Goal: Task Accomplishment & Management: Manage account settings

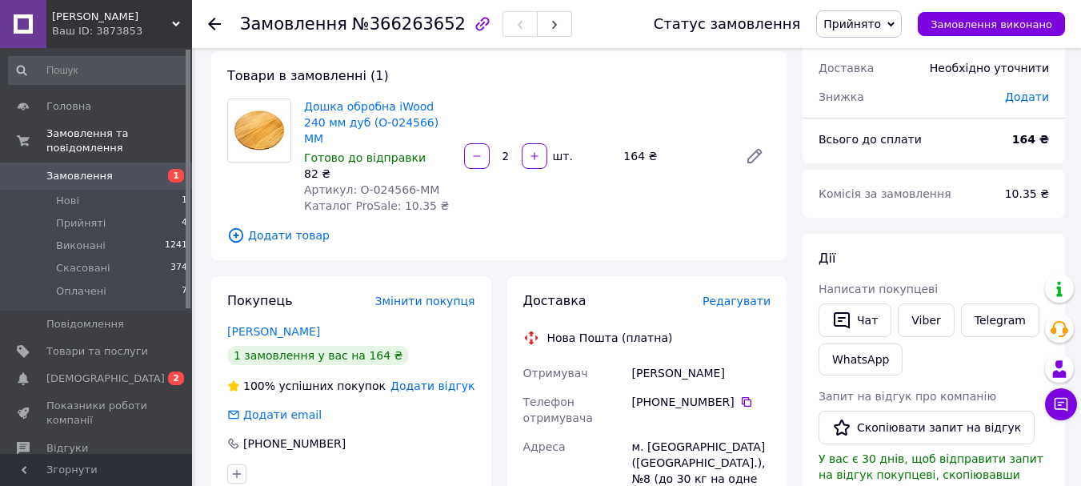
scroll to position [80, 0]
click at [220, 23] on use at bounding box center [214, 24] width 13 height 13
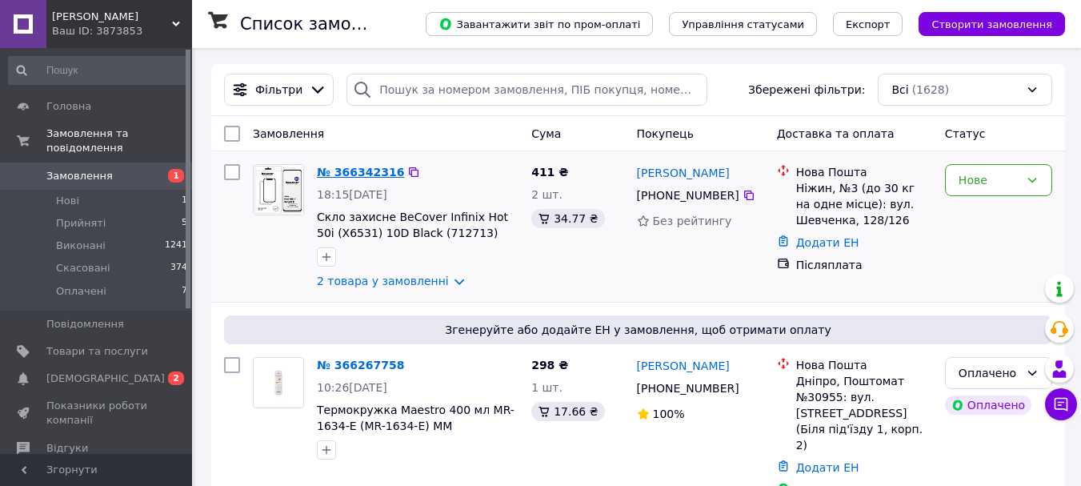
click at [355, 167] on link "№ 366342316" at bounding box center [360, 172] width 87 height 13
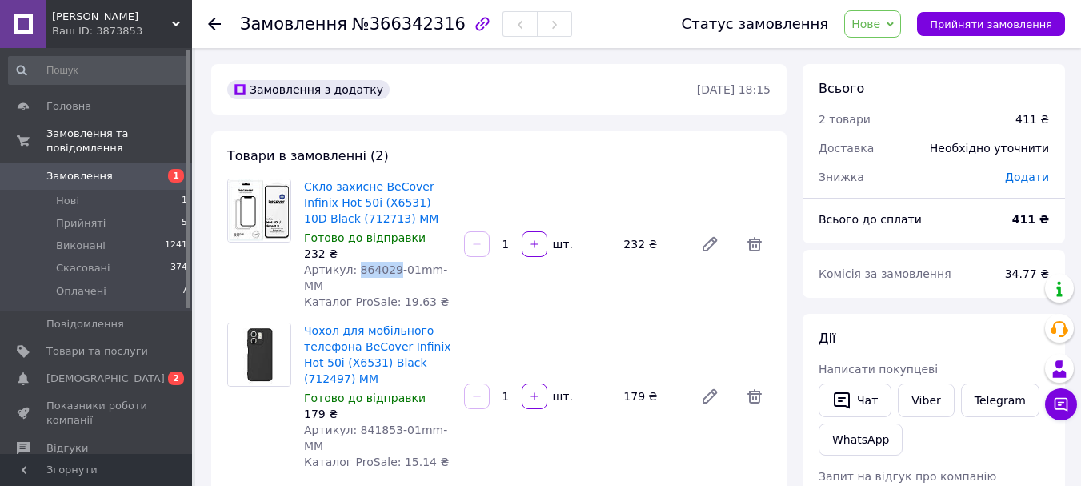
drag, startPoint x: 386, startPoint y: 270, endPoint x: 350, endPoint y: 271, distance: 36.0
click at [350, 271] on span "Артикул: 864029-01mm-MM" at bounding box center [375, 277] width 143 height 29
copy span "864029"
drag, startPoint x: 385, startPoint y: 414, endPoint x: 353, endPoint y: 410, distance: 32.3
click at [353, 423] on span "Артикул: 841853-01mm-MM" at bounding box center [375, 437] width 143 height 29
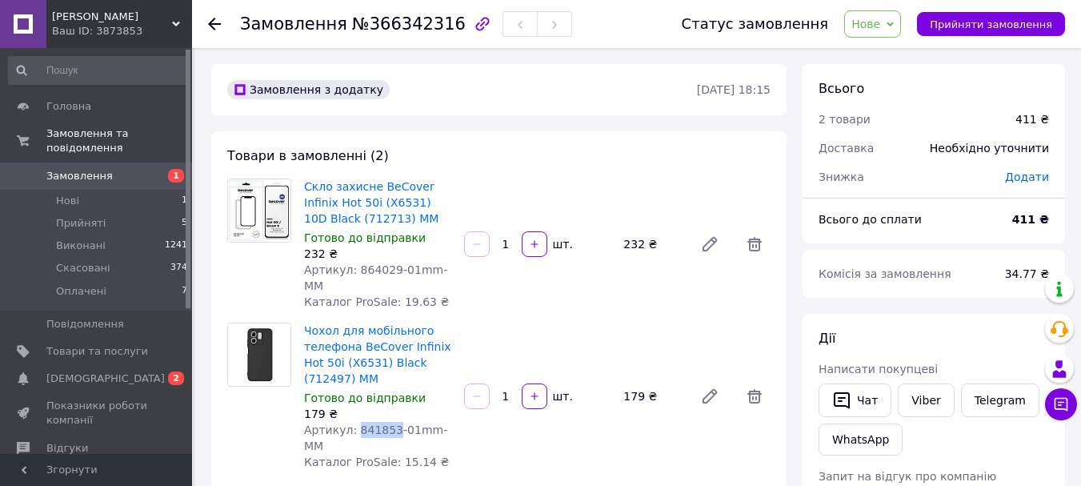
copy span "841853"
click at [842, 406] on icon "button" at bounding box center [842, 400] width 16 height 17
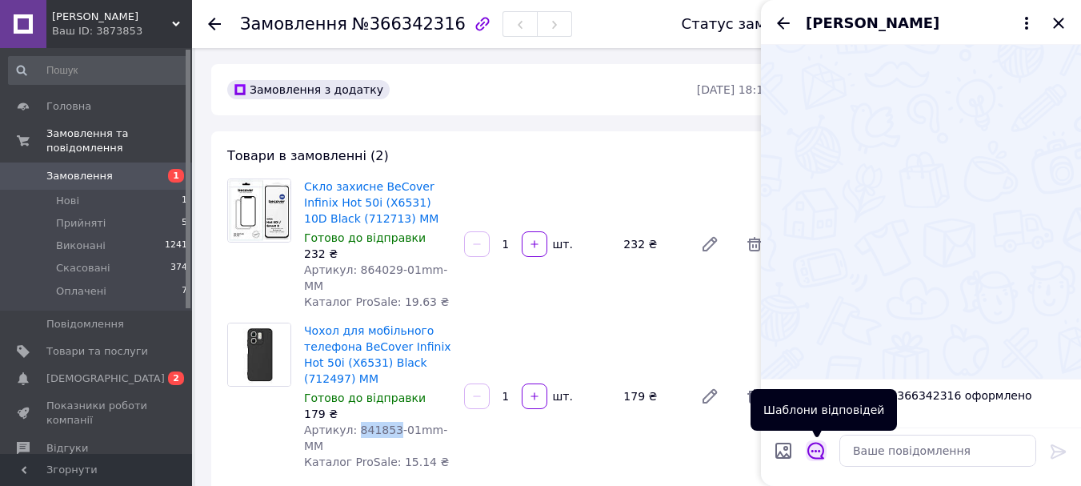
click at [816, 458] on icon "Відкрити шаблони відповідей" at bounding box center [815, 450] width 17 height 17
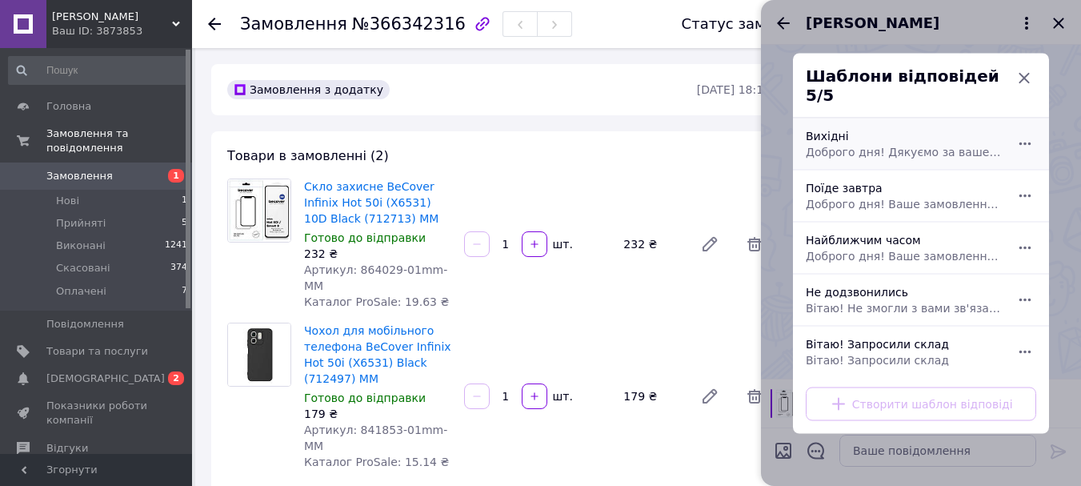
click at [906, 146] on span "Доброго дня! Дякуємо за ваше замовлення. Сьогодні у нас вихідний, тому відправк…" at bounding box center [903, 151] width 195 height 16
type textarea "Доброго дня! Дякуємо за ваше замовлення. Сьогодні у нас вихідний, тому відправк…"
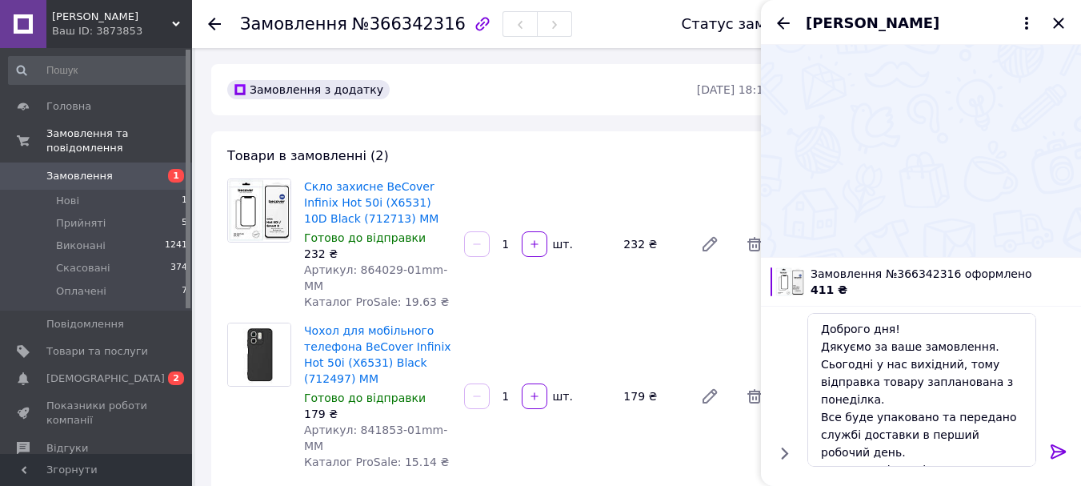
click at [1047, 452] on div at bounding box center [1059, 454] width 32 height 38
click at [1053, 452] on icon at bounding box center [1058, 451] width 15 height 14
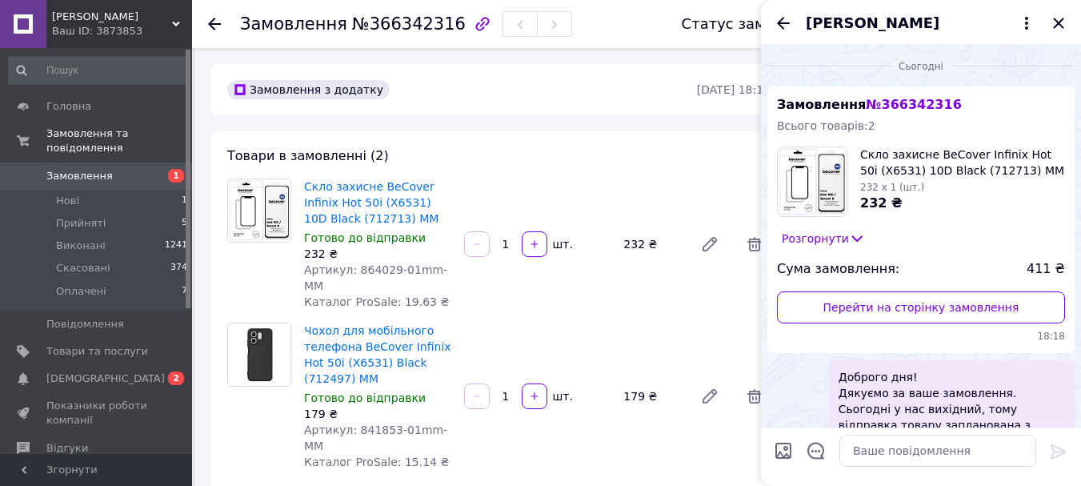
scroll to position [86, 0]
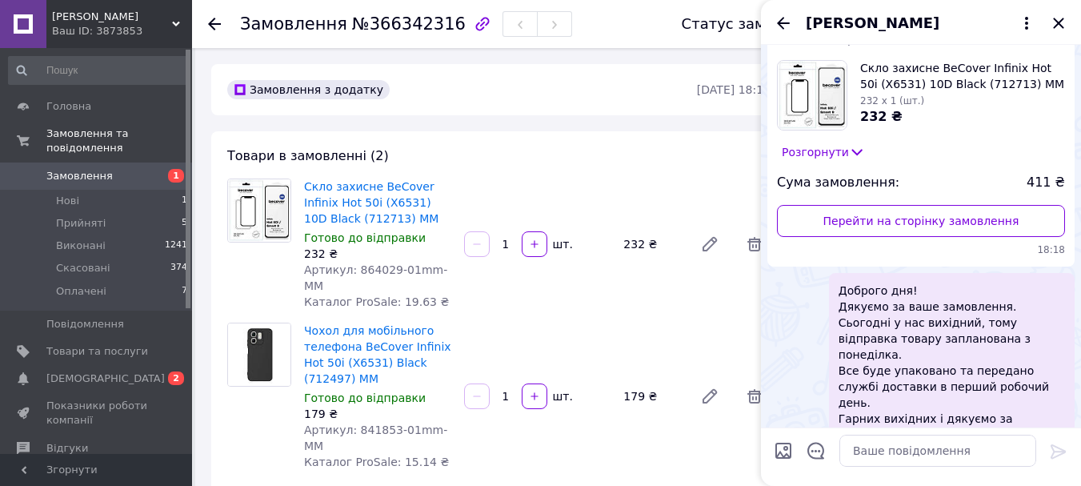
drag, startPoint x: 939, startPoint y: 314, endPoint x: 1040, endPoint y: 321, distance: 101.0
click at [1040, 320] on span "Доброго дня! Дякуємо за ваше замовлення. Сьогодні у нас вихідний, тому відправк…" at bounding box center [952, 362] width 226 height 160
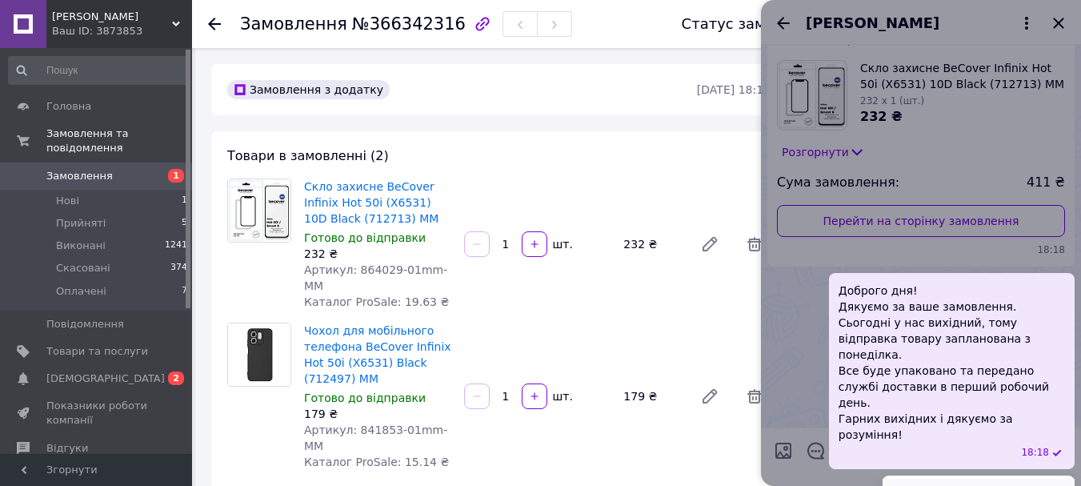
click at [999, 479] on button "Редагувати" at bounding box center [979, 495] width 192 height 32
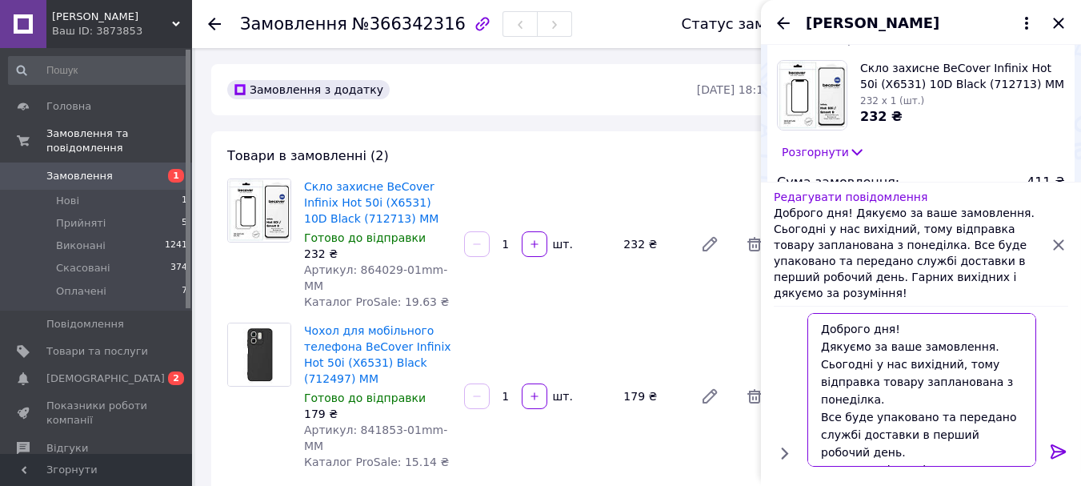
click at [876, 328] on textarea "Доброго дня! Дякуємо за ваше замовлення. Сьогодні у нас вихідний, тому відправк…" at bounding box center [921, 390] width 229 height 154
drag, startPoint x: 871, startPoint y: 329, endPoint x: 887, endPoint y: 330, distance: 16.9
click at [887, 330] on textarea "Доброго дня! Дякуємо за ваше замовлення. Сьогодні у нас вихідний, тому відправк…" at bounding box center [921, 390] width 229 height 154
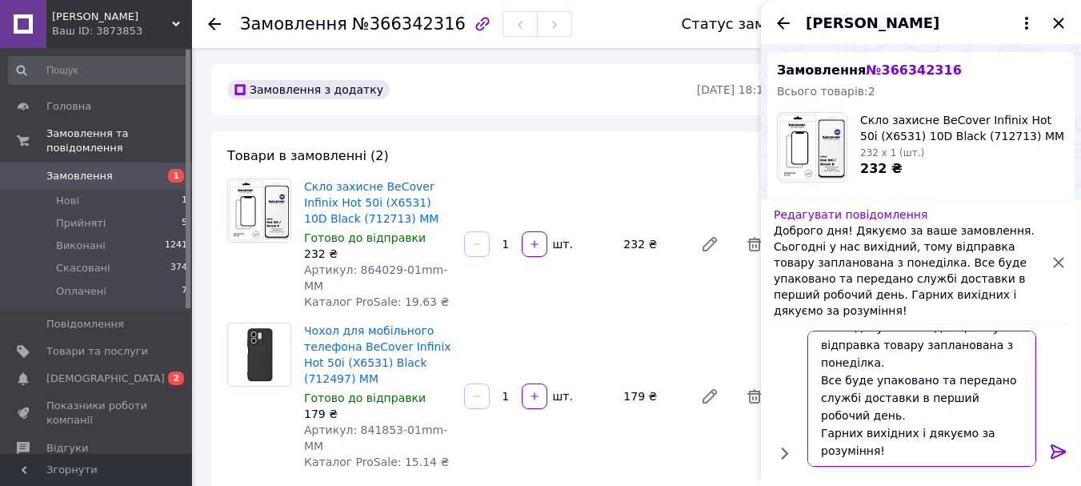
scroll to position [6, 0]
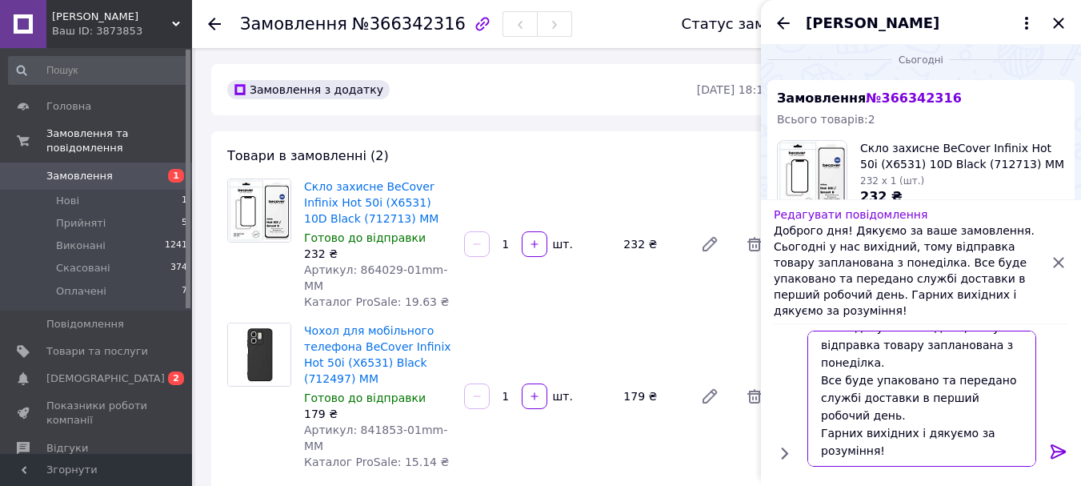
type textarea "Доброго вечора! Дякуємо за ваше замовлення. Сьогодні у нас вихідний, тому відпр…"
click at [1067, 454] on icon at bounding box center [1058, 451] width 19 height 19
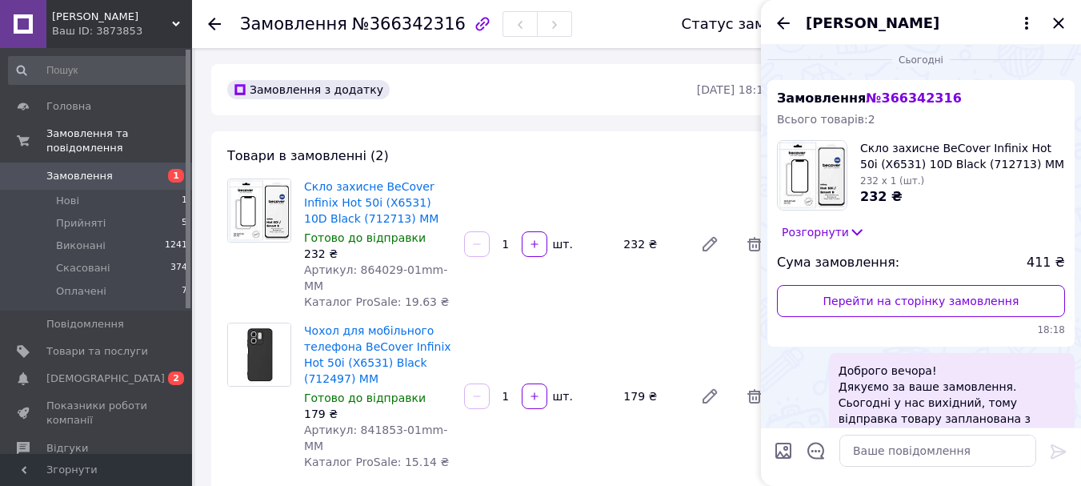
scroll to position [86, 0]
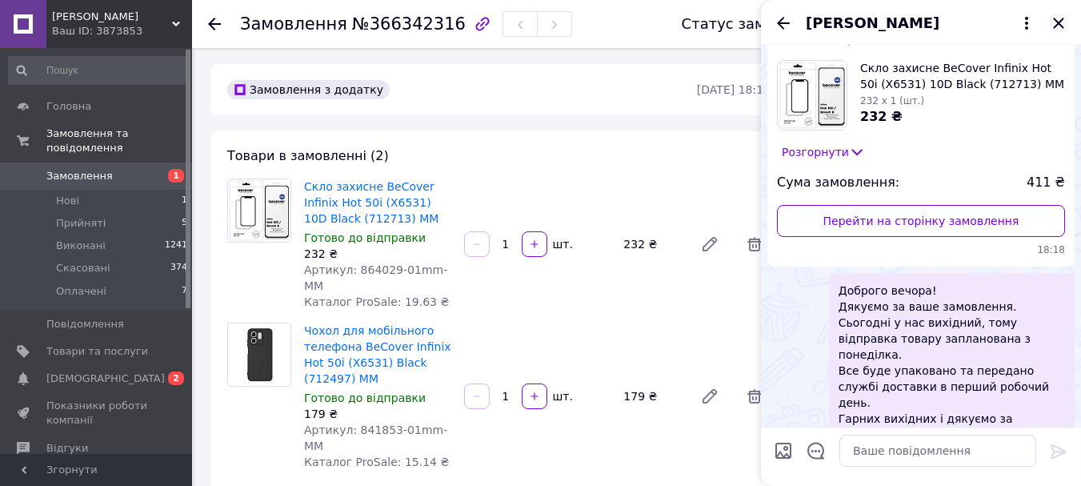
click at [1053, 21] on icon "Закрити" at bounding box center [1058, 23] width 19 height 19
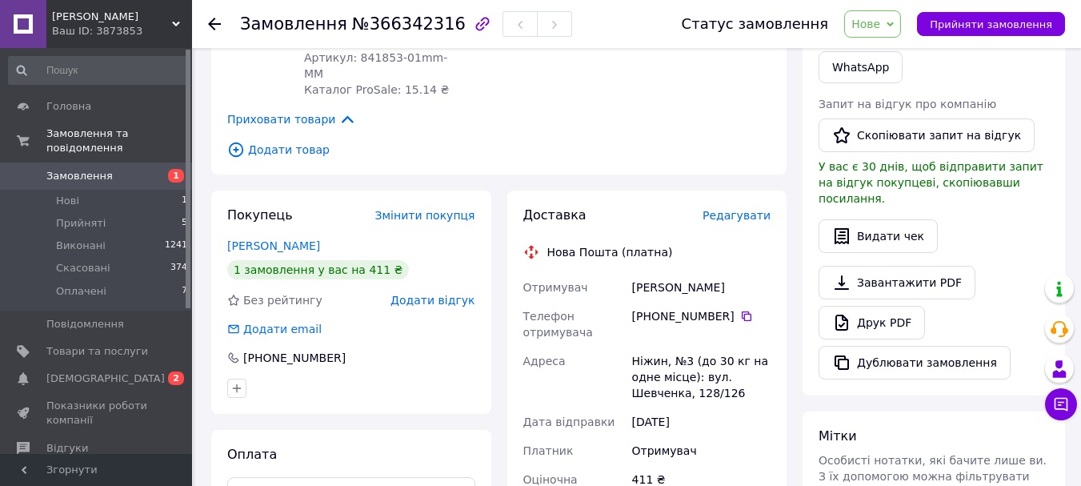
scroll to position [400, 0]
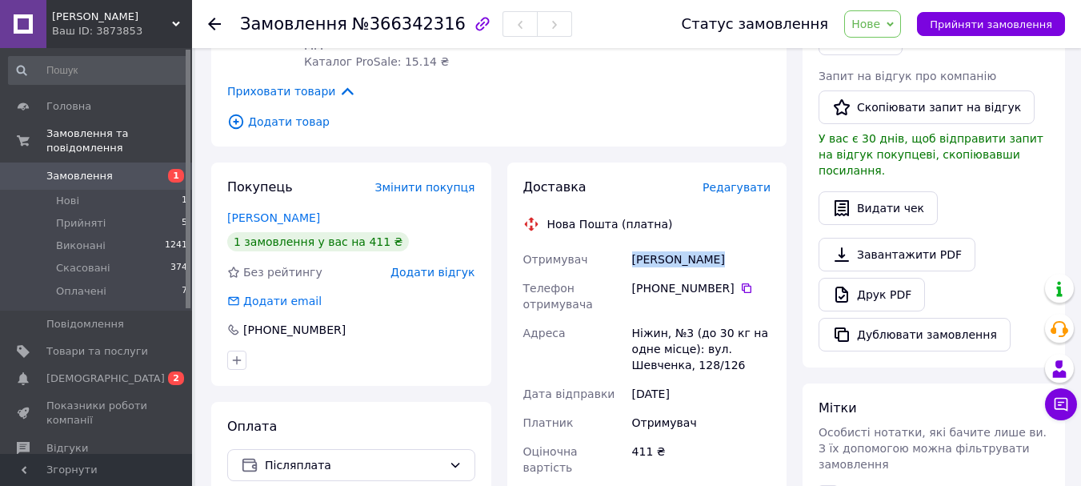
drag, startPoint x: 726, startPoint y: 221, endPoint x: 628, endPoint y: 228, distance: 97.9
click at [629, 245] on div "[PERSON_NAME]" at bounding box center [701, 259] width 145 height 29
copy div "[PERSON_NAME]"
drag, startPoint x: 726, startPoint y: 254, endPoint x: 651, endPoint y: 251, distance: 74.5
click at [651, 280] on div "[PHONE_NUMBER]" at bounding box center [701, 288] width 138 height 16
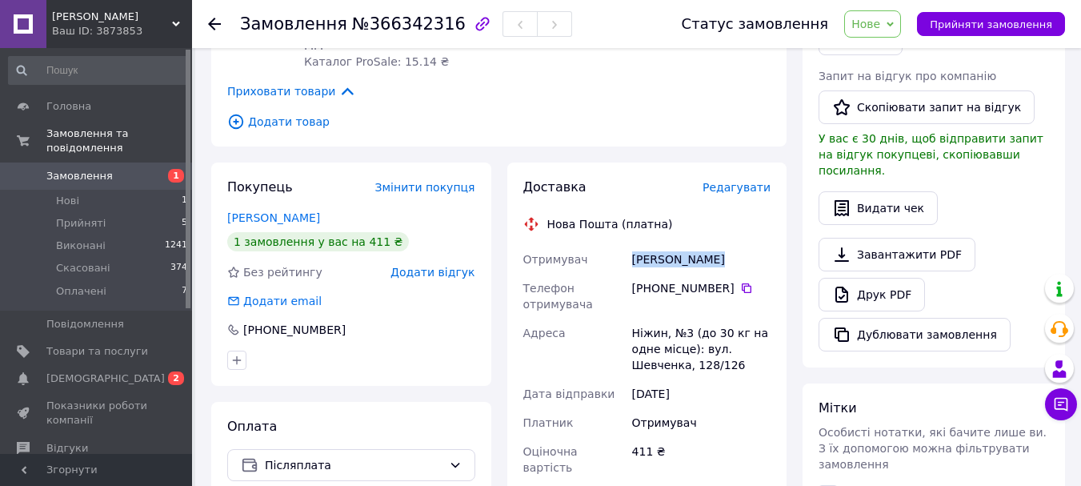
copy div "0 96 681 13 68"
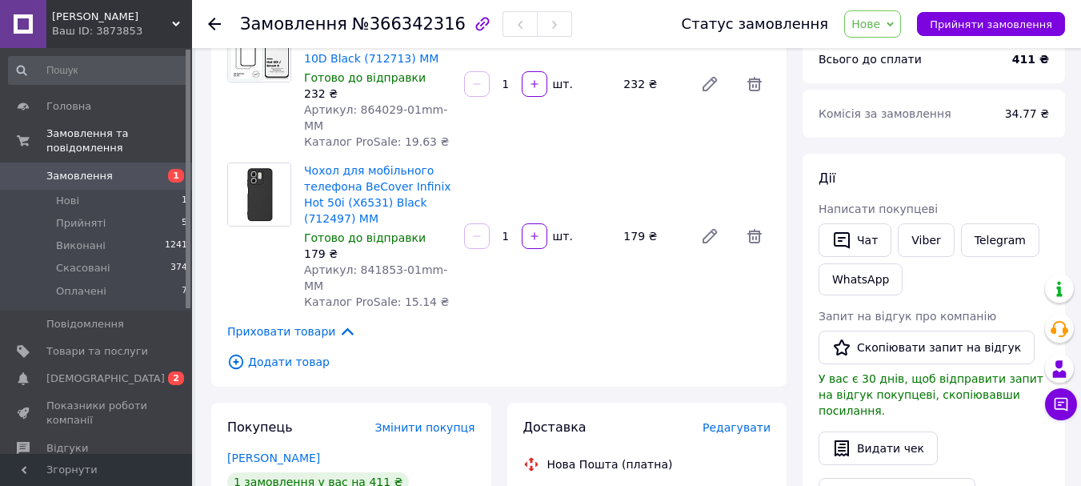
scroll to position [80, 0]
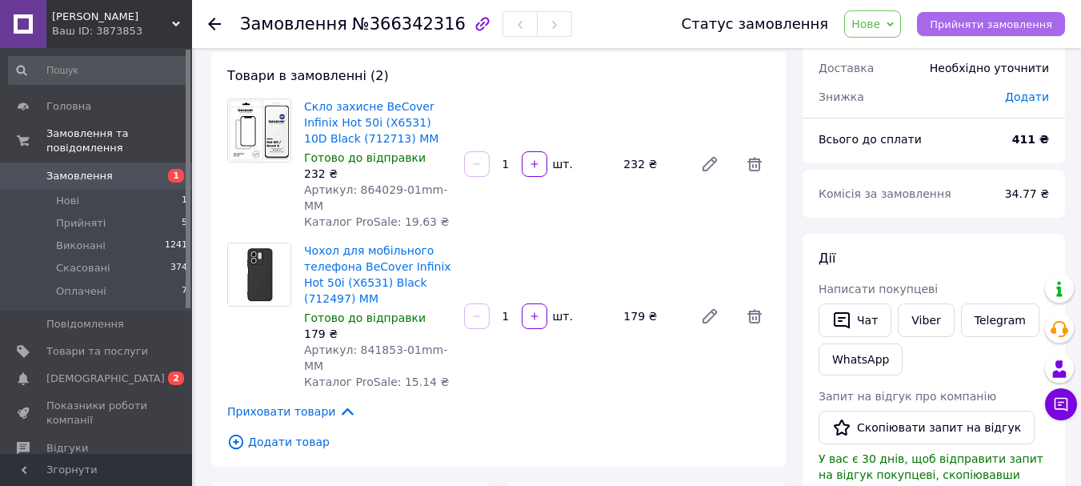
click at [978, 24] on span "Прийняти замовлення" at bounding box center [991, 24] width 122 height 12
